Goal: Task Accomplishment & Management: Manage account settings

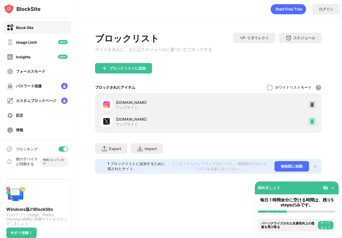
click at [315, 123] on img at bounding box center [312, 121] width 5 height 5
